Goal: Transaction & Acquisition: Purchase product/service

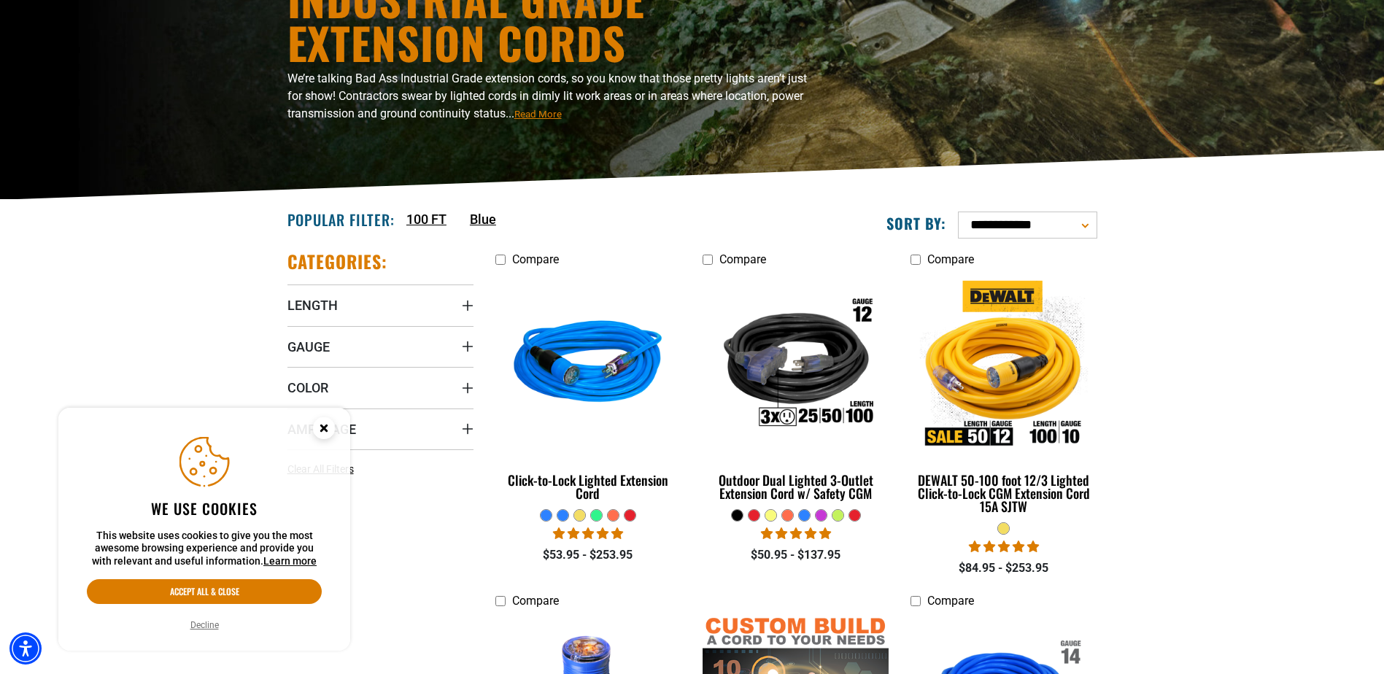
scroll to position [219, 0]
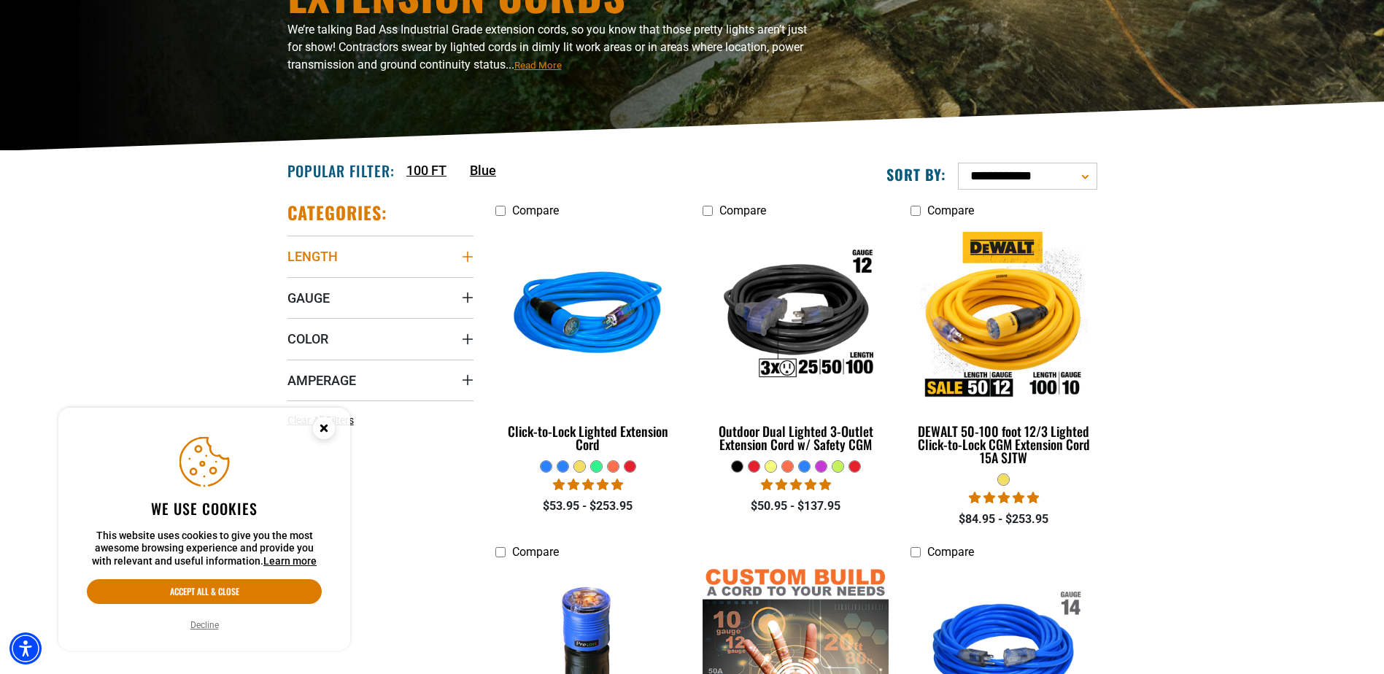
click at [379, 264] on summary "Length" at bounding box center [380, 256] width 186 height 41
click at [315, 287] on span "2 FT (1)" at bounding box center [322, 287] width 35 height 10
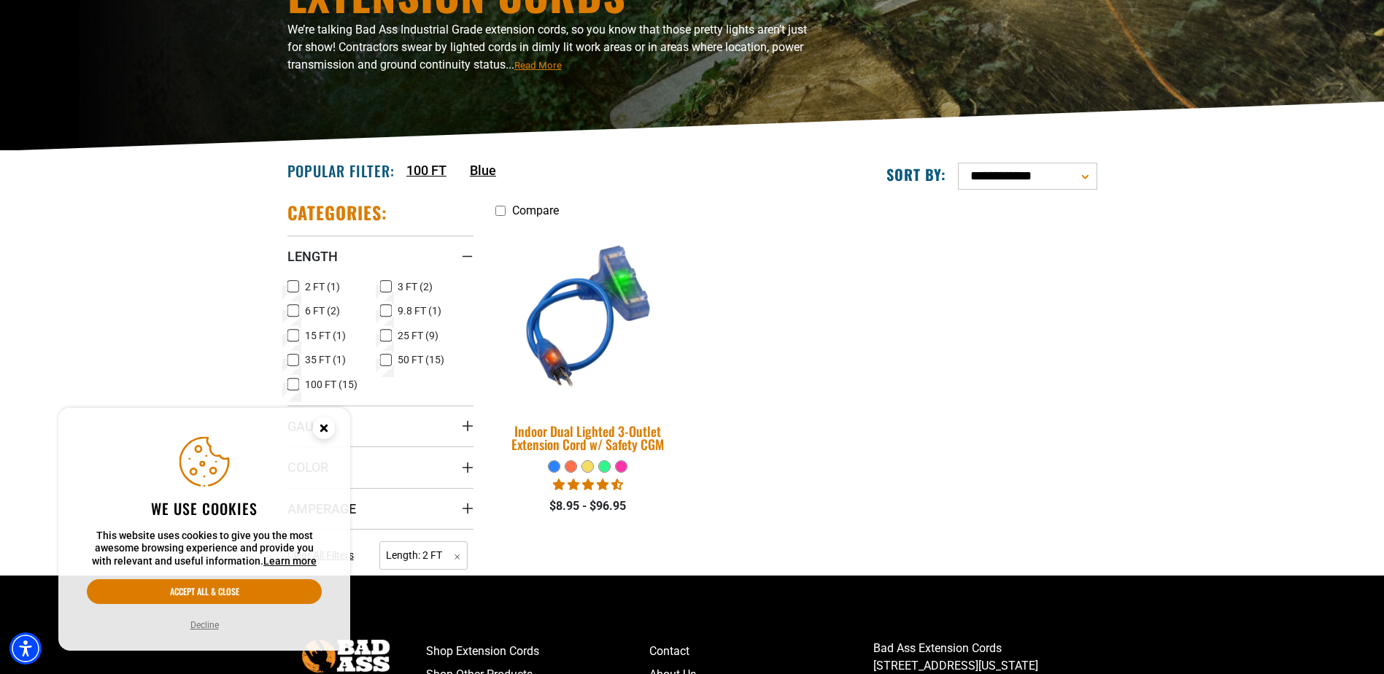
click at [548, 357] on img at bounding box center [588, 315] width 204 height 187
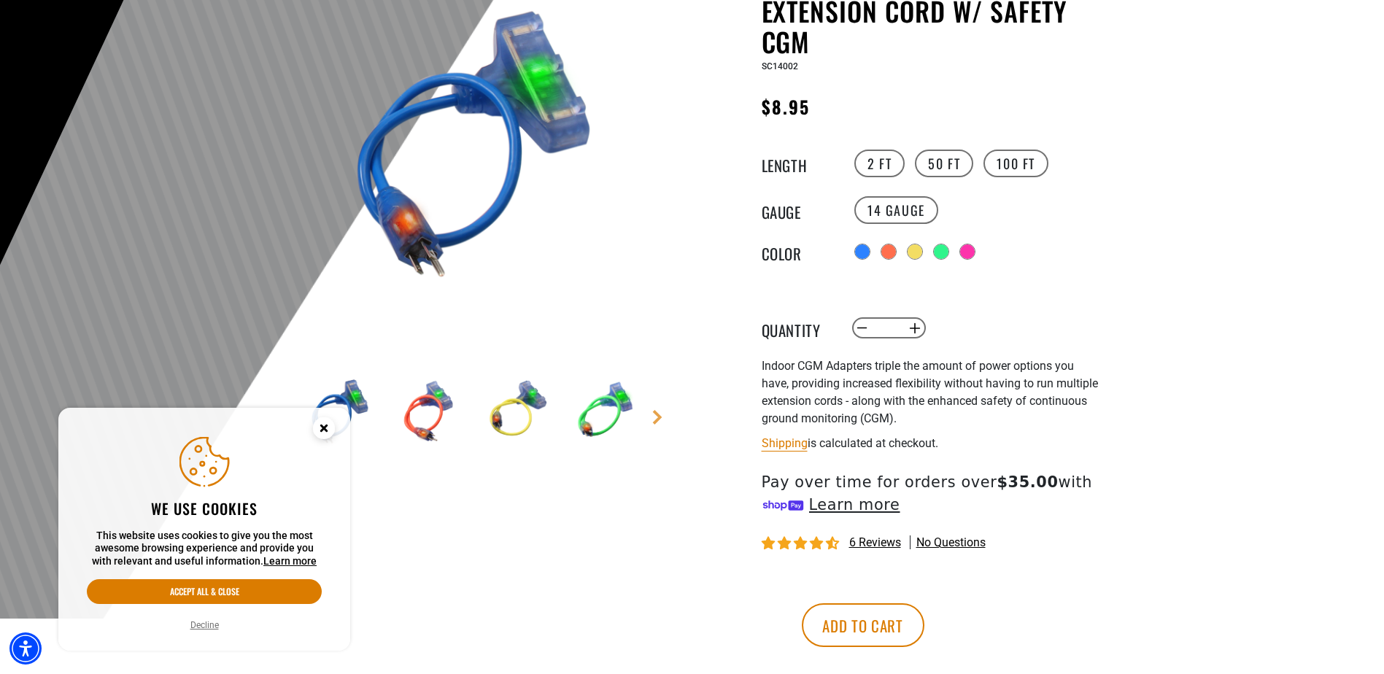
scroll to position [219, 0]
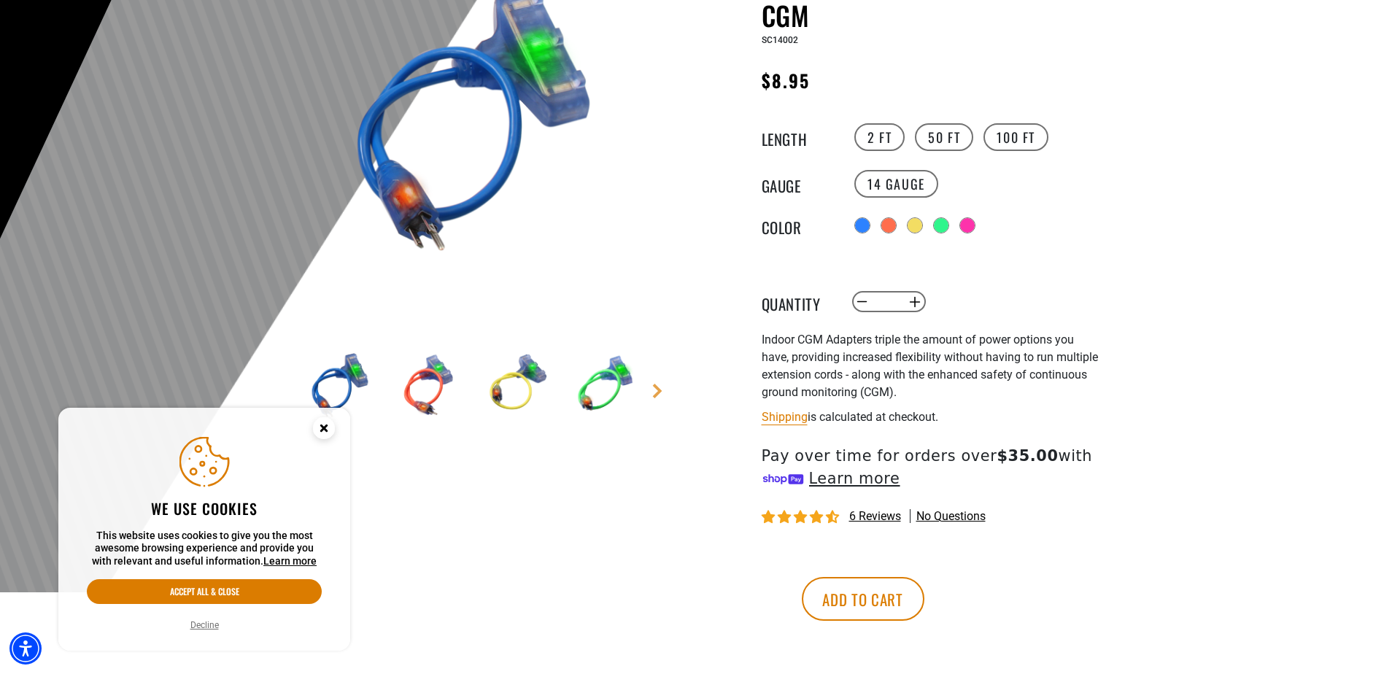
click at [322, 432] on circle "Close this option" at bounding box center [324, 428] width 22 height 22
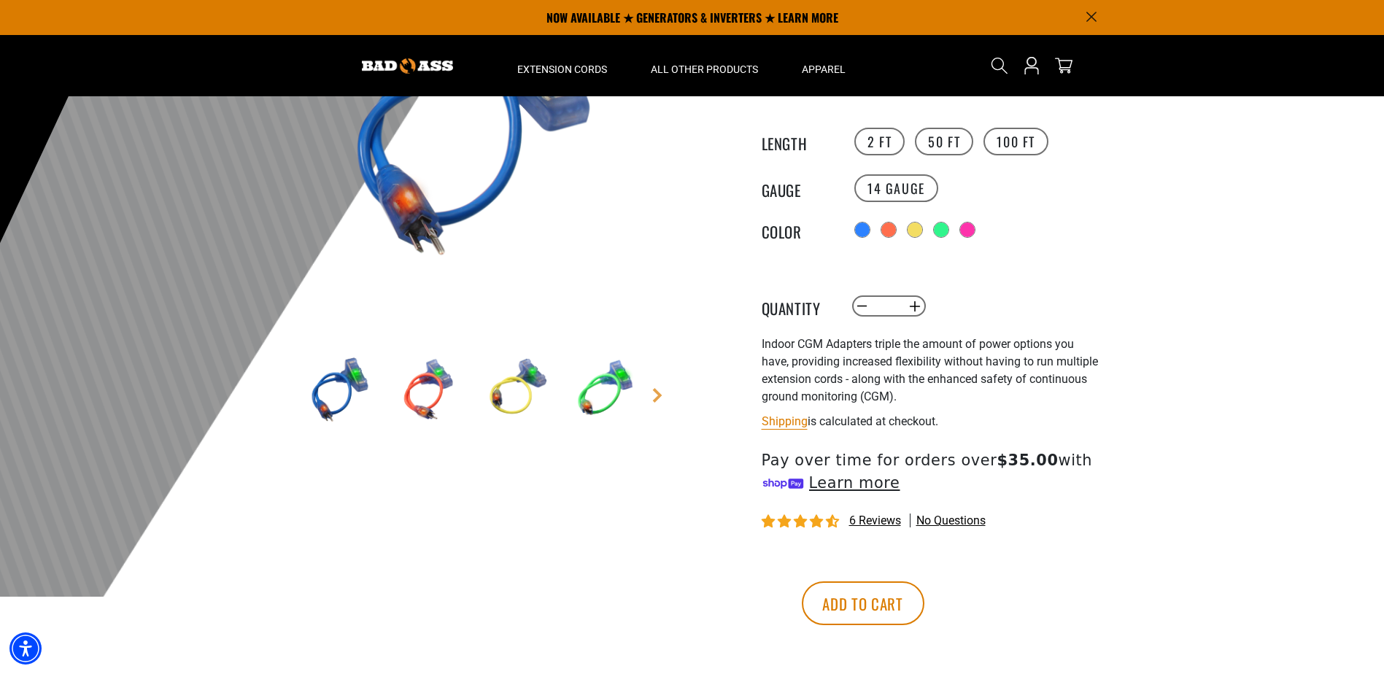
scroll to position [0, 0]
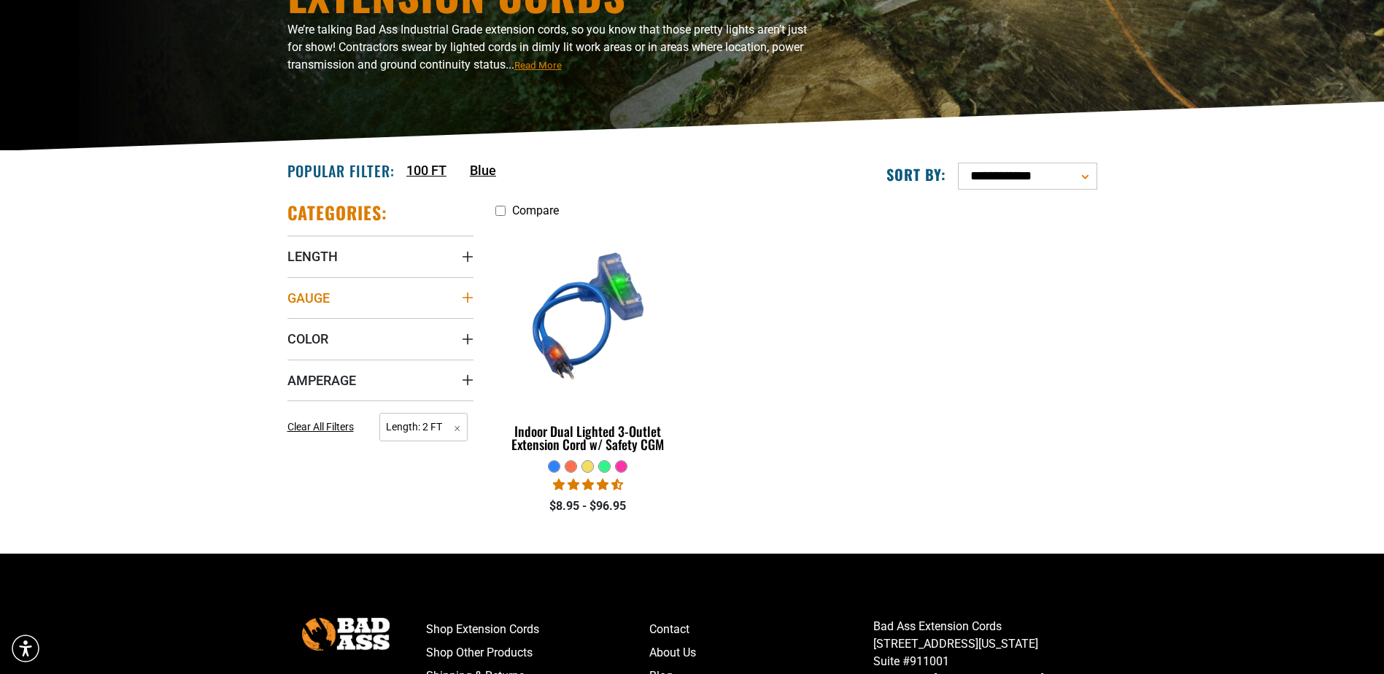
click at [325, 292] on span "Gauge" at bounding box center [308, 298] width 42 height 17
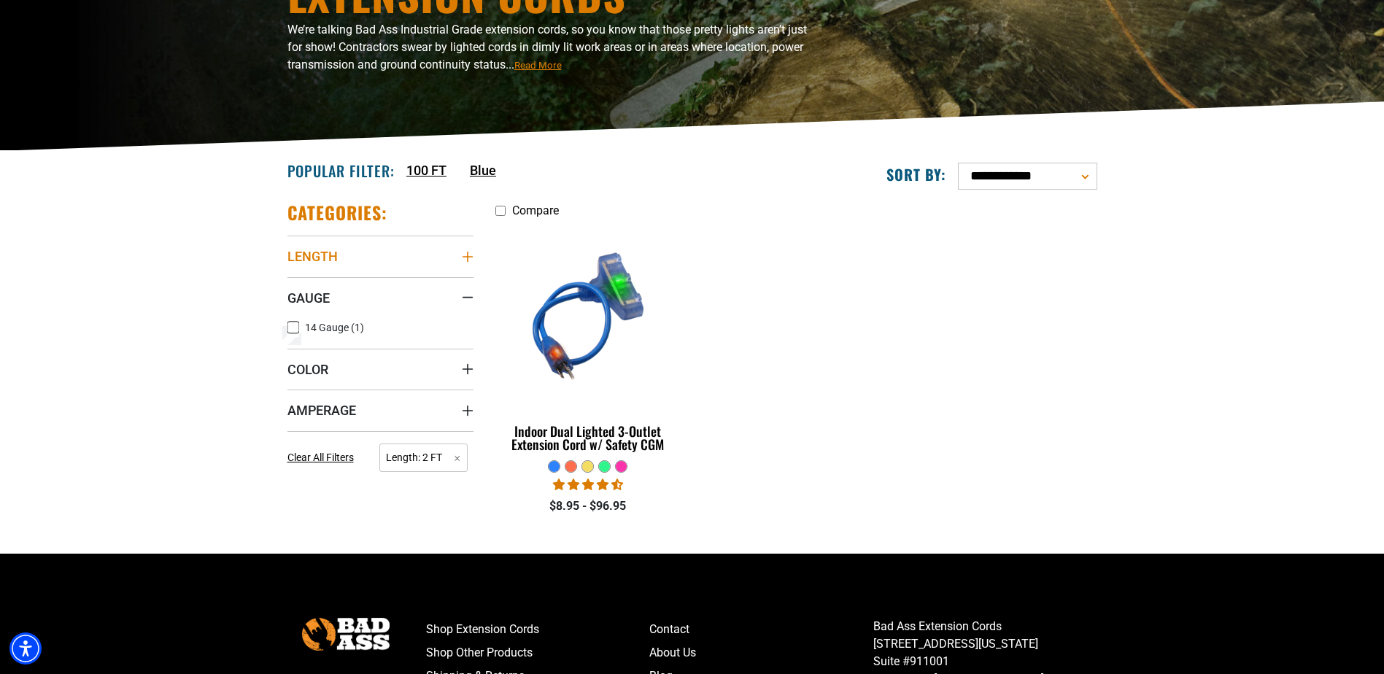
click at [321, 265] on span "Length" at bounding box center [312, 256] width 50 height 17
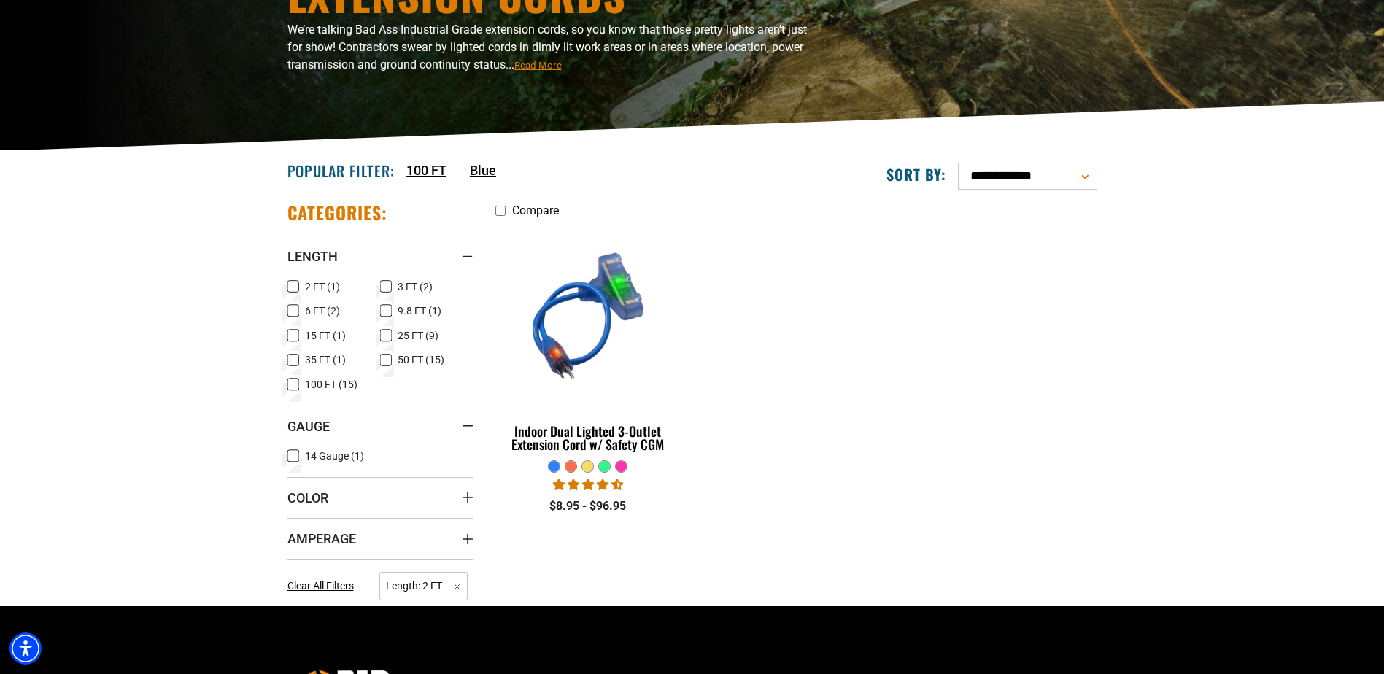
click at [310, 283] on span "2 FT (1)" at bounding box center [322, 287] width 35 height 10
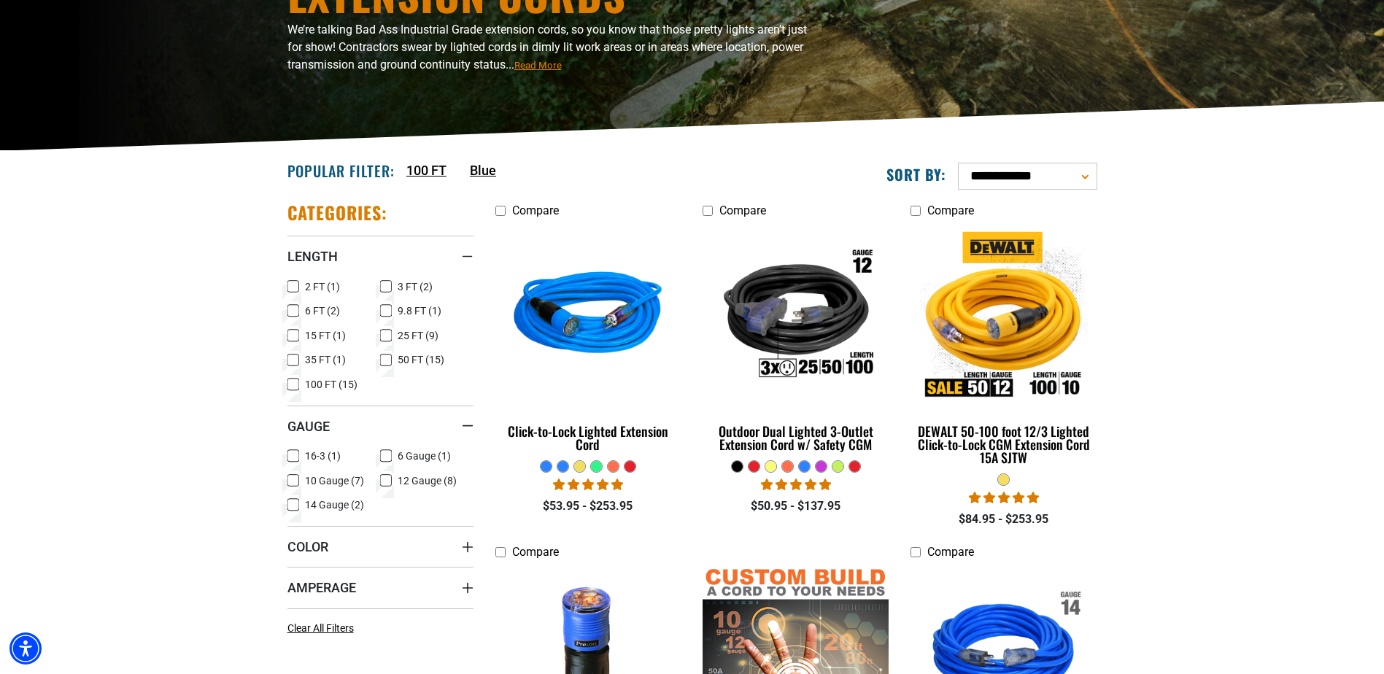
click at [408, 480] on span "12 Gauge (8)" at bounding box center [426, 481] width 59 height 10
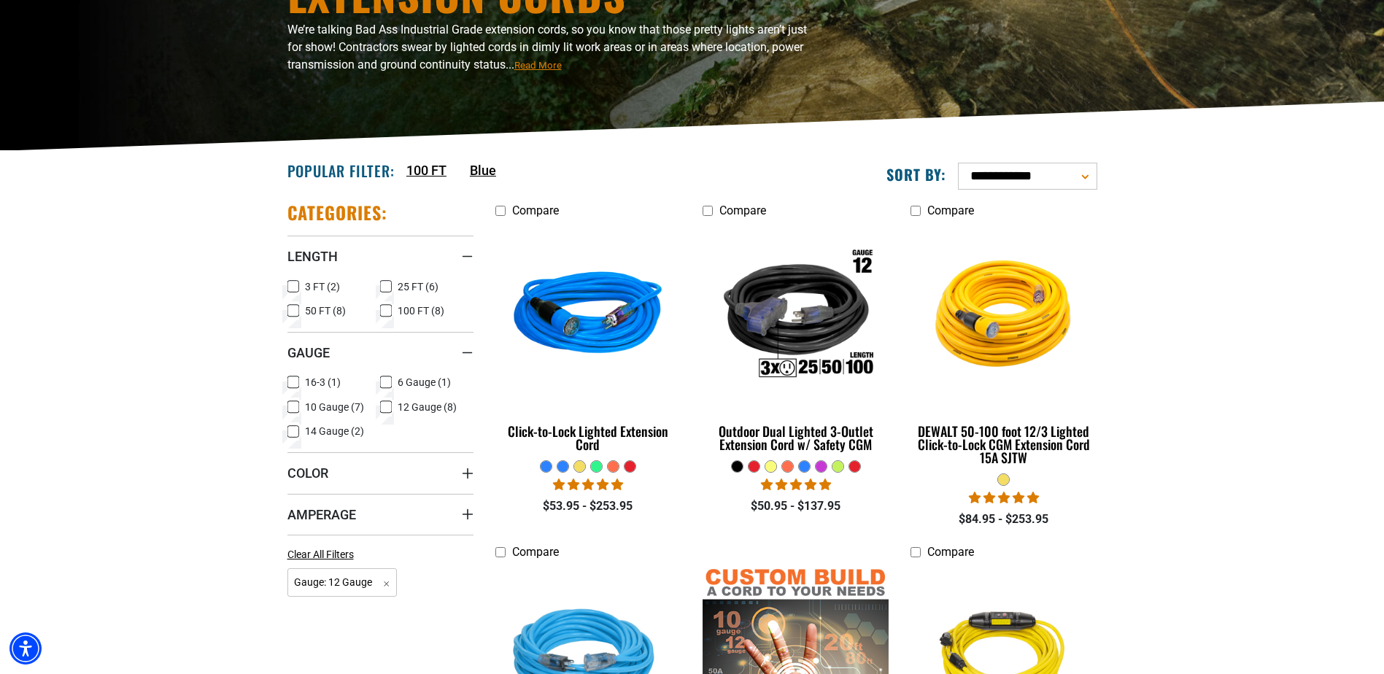
click at [320, 289] on span "3 FT (2)" at bounding box center [322, 287] width 35 height 10
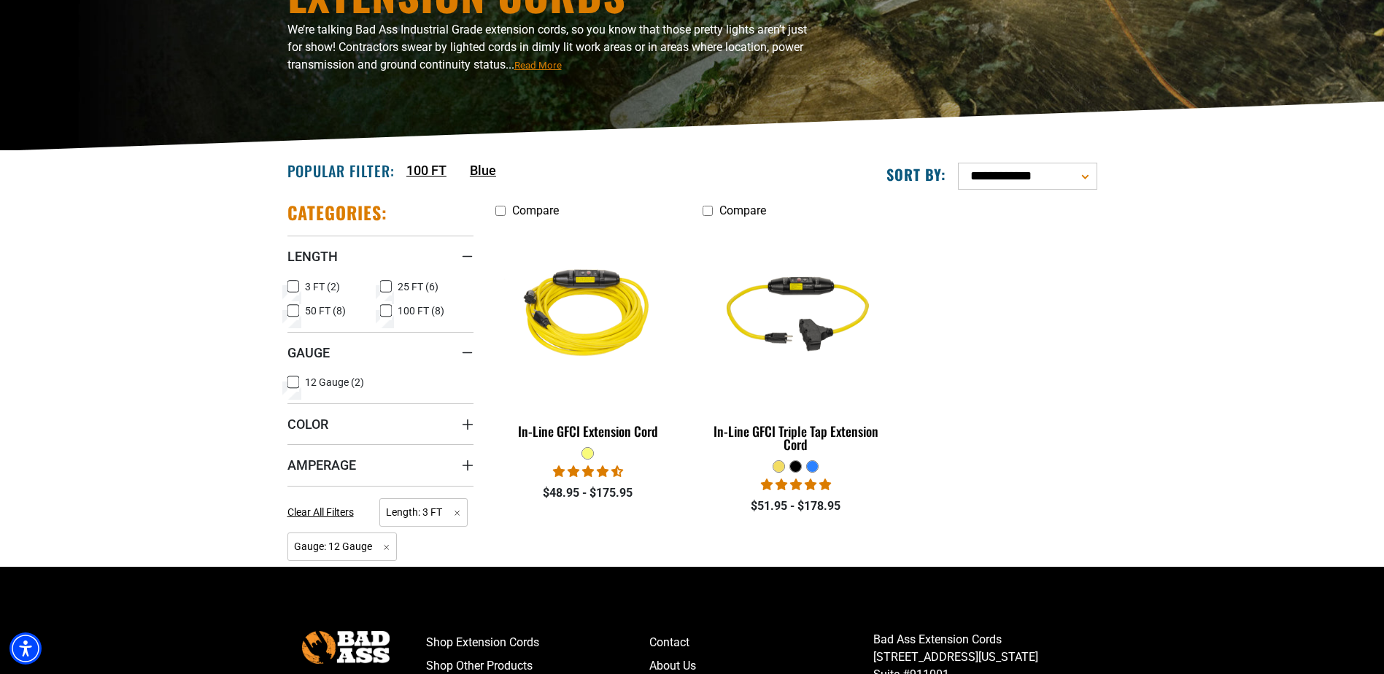
click at [312, 287] on span "3 FT (2)" at bounding box center [322, 287] width 35 height 10
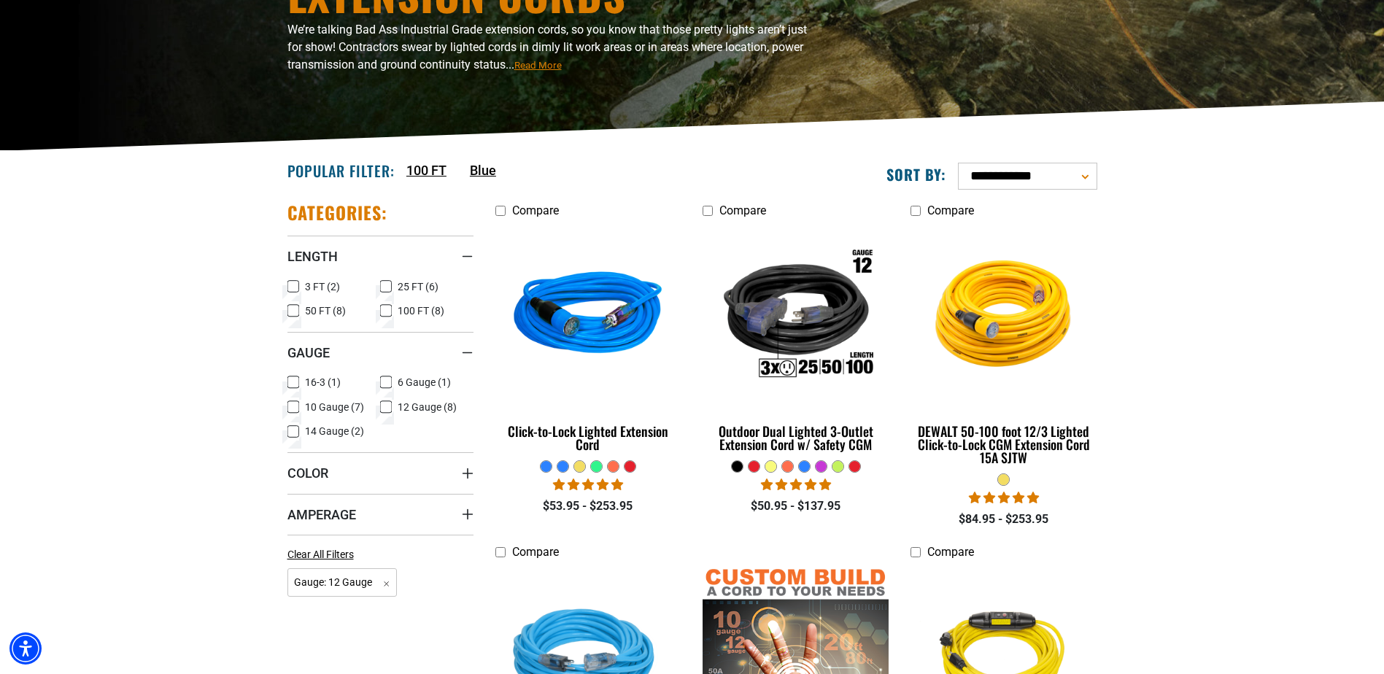
click at [397, 287] on span "25 FT (6)" at bounding box center [417, 287] width 41 height 10
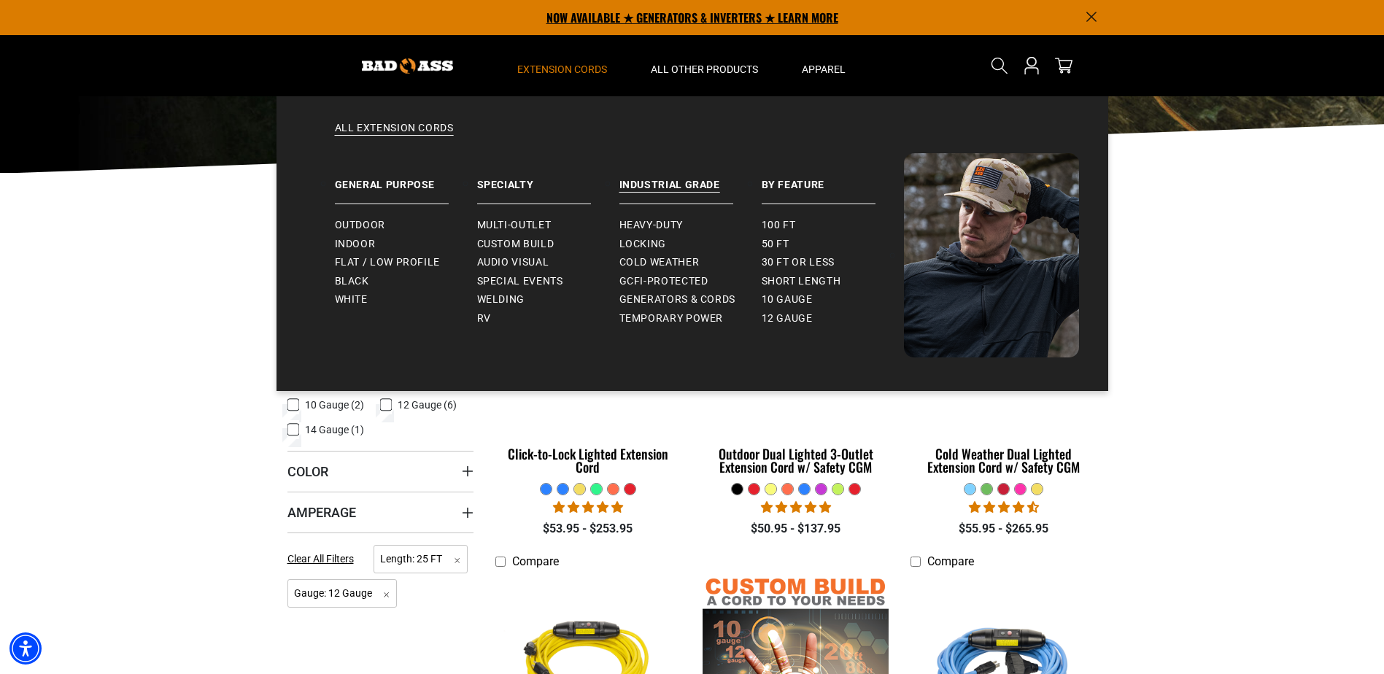
scroll to position [146, 0]
